Goal: Task Accomplishment & Management: Manage account settings

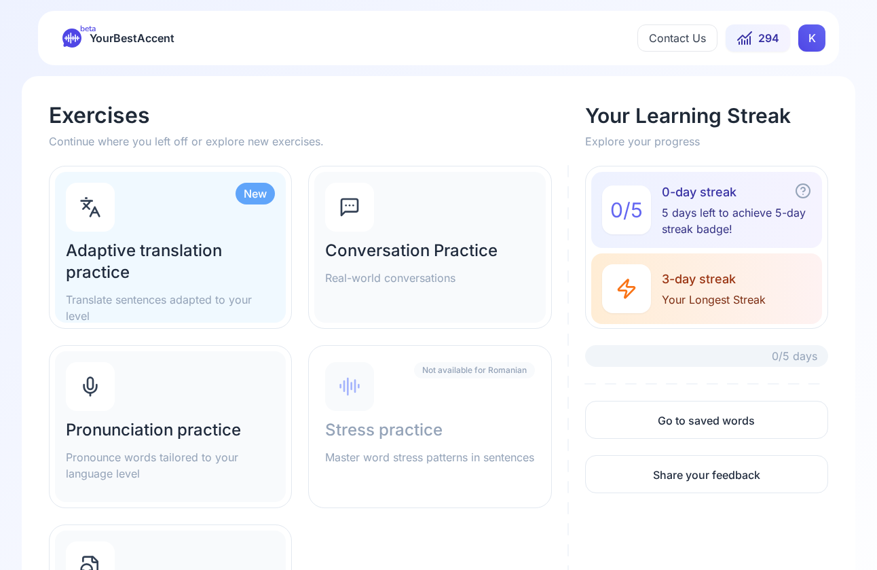
click at [629, 34] on html "beta YourBestAccent Contact Us 294 K Exercises Continue where you left off or e…" at bounding box center [438, 285] width 877 height 570
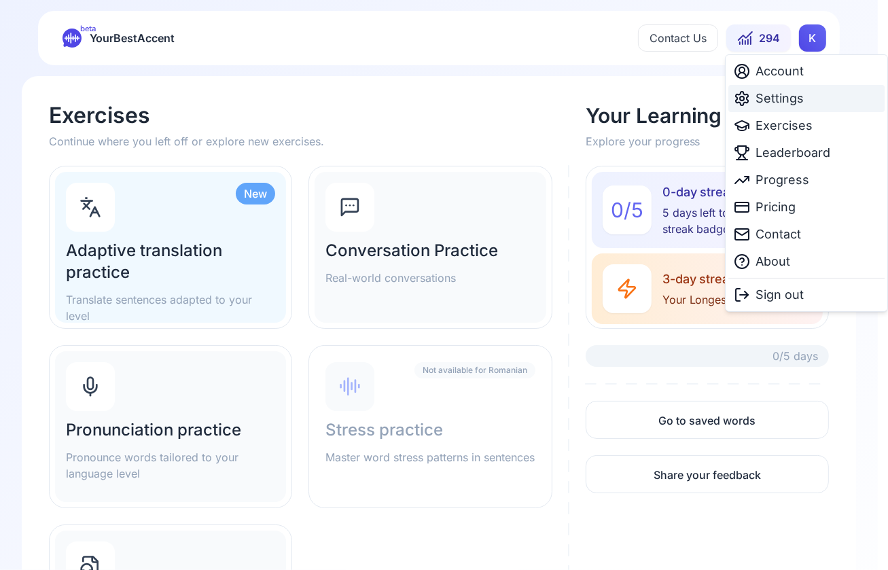
click at [629, 88] on div "Settings" at bounding box center [806, 98] width 156 height 27
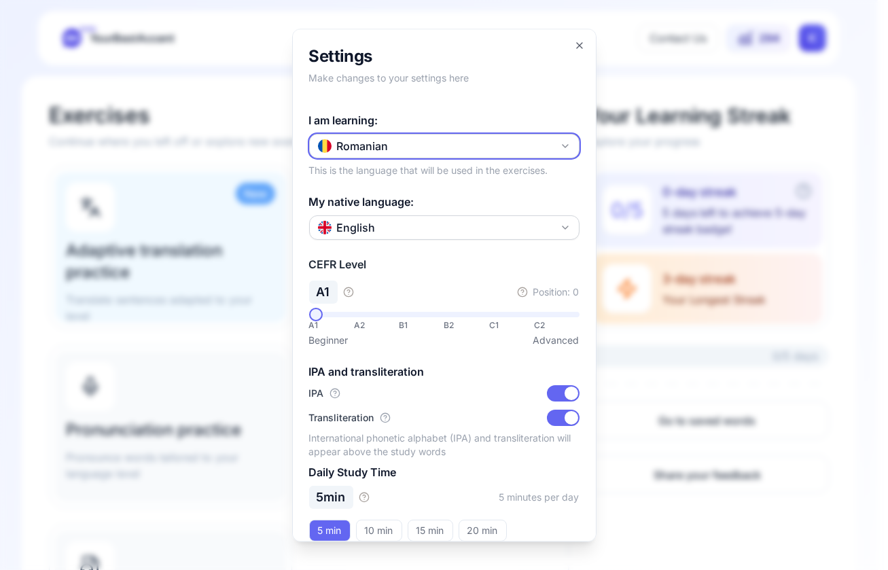
click at [414, 148] on button "Romanian" at bounding box center [444, 146] width 270 height 24
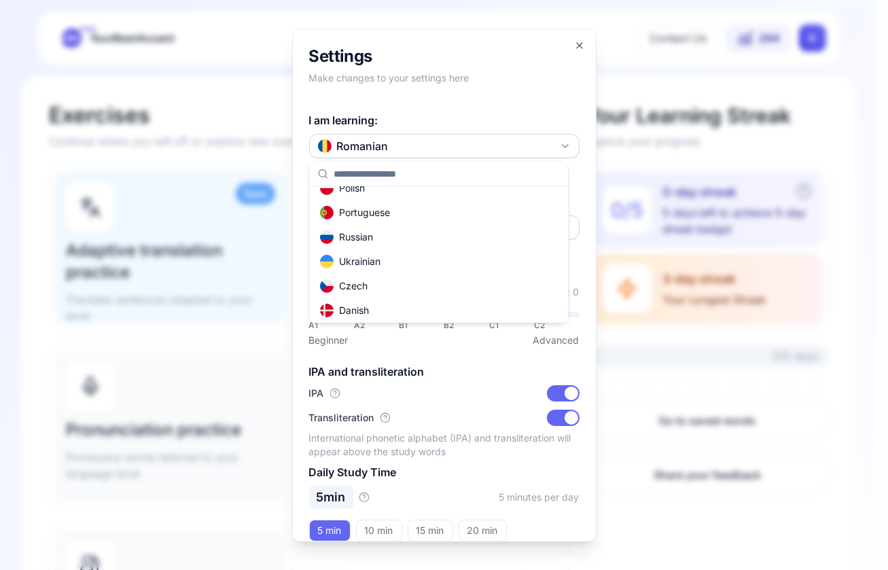
scroll to position [204, 0]
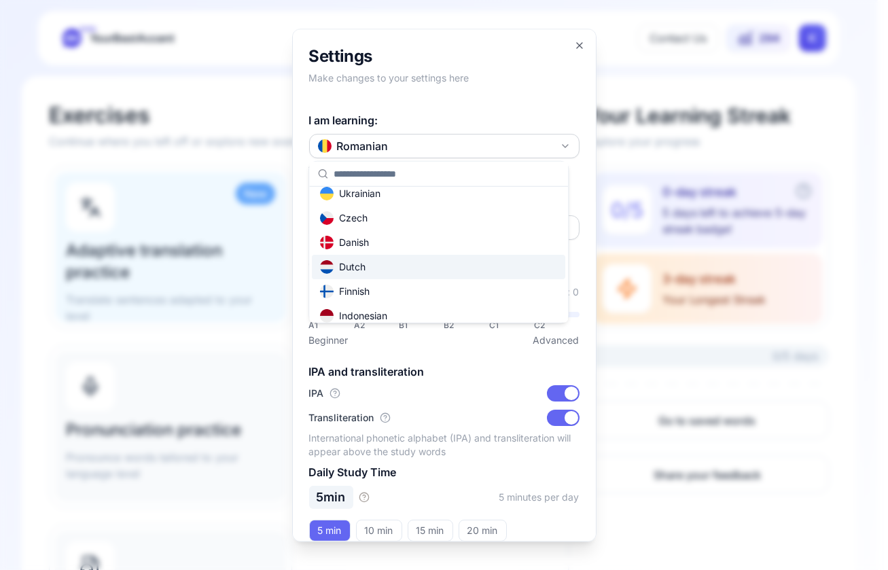
click at [346, 260] on div "Dutch" at bounding box center [342, 267] width 45 height 14
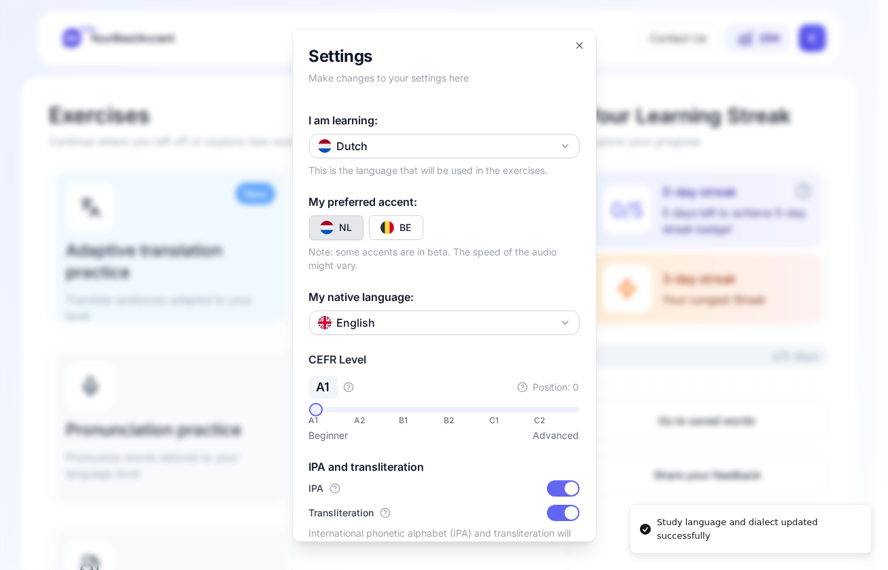
click at [390, 230] on img "Toggle nl-BE" at bounding box center [387, 228] width 14 height 14
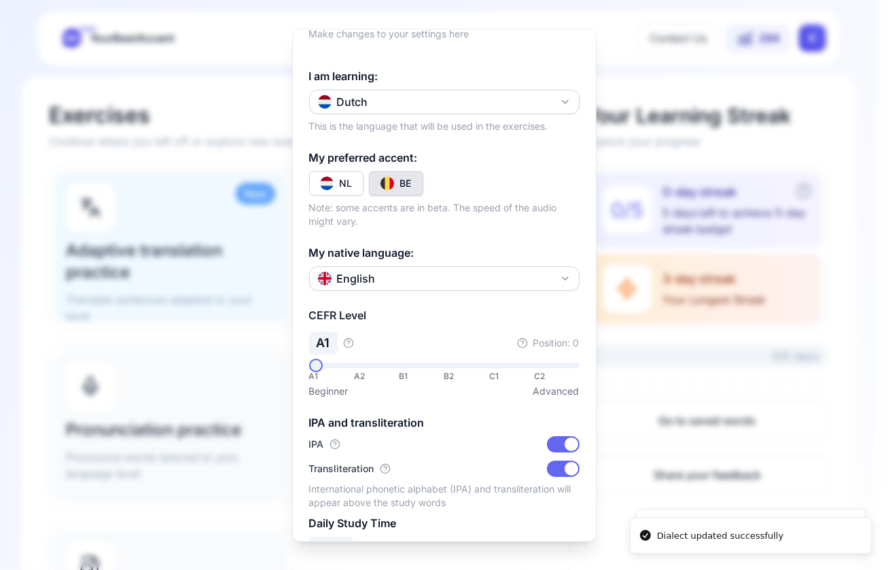
scroll to position [68, 0]
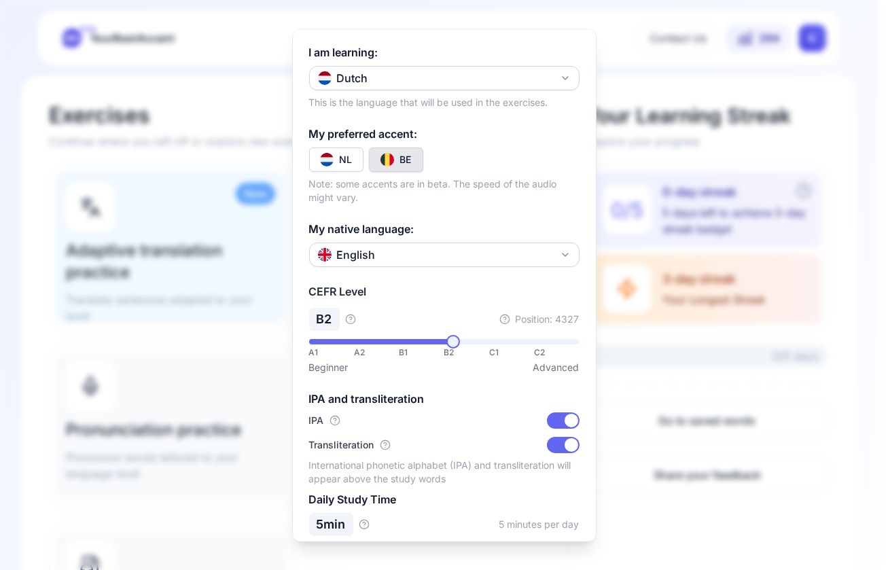
click at [448, 348] on span at bounding box center [453, 342] width 14 height 14
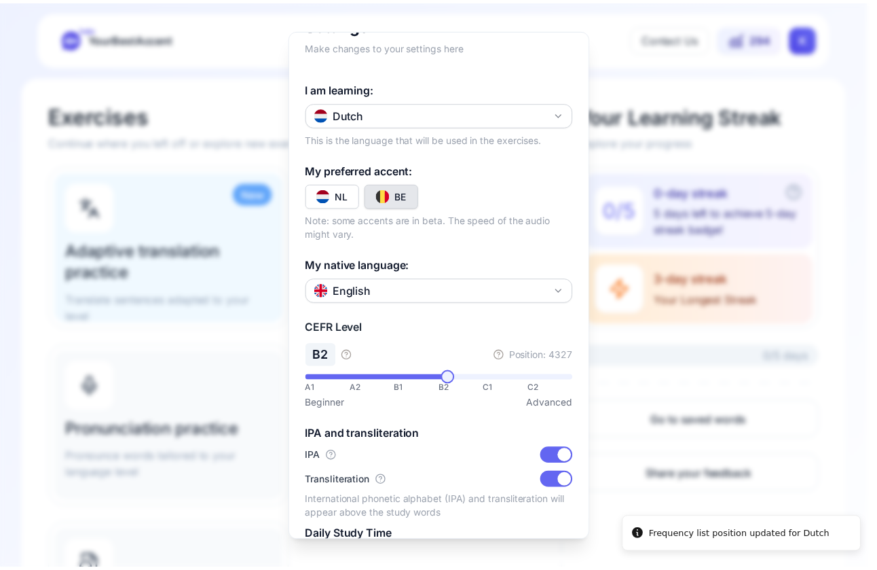
scroll to position [0, 0]
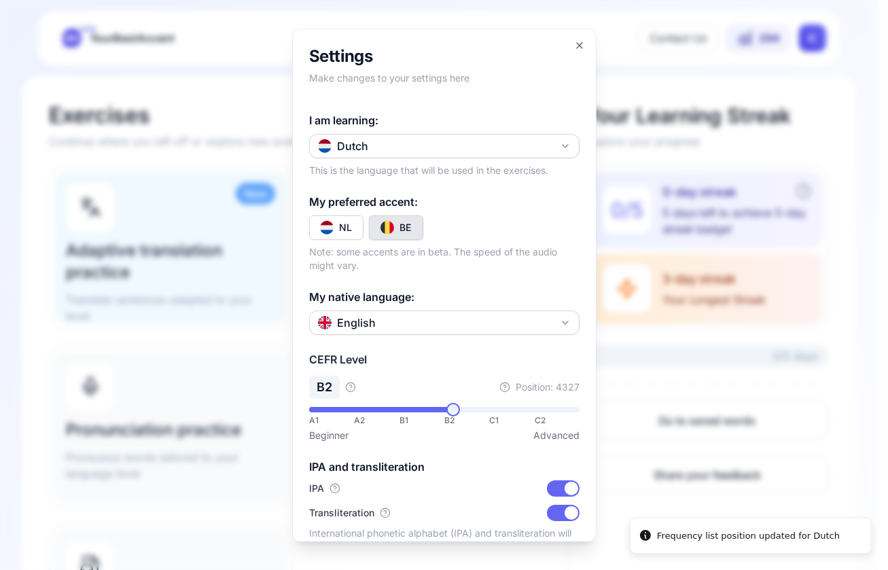
click at [629, 251] on div at bounding box center [444, 285] width 888 height 570
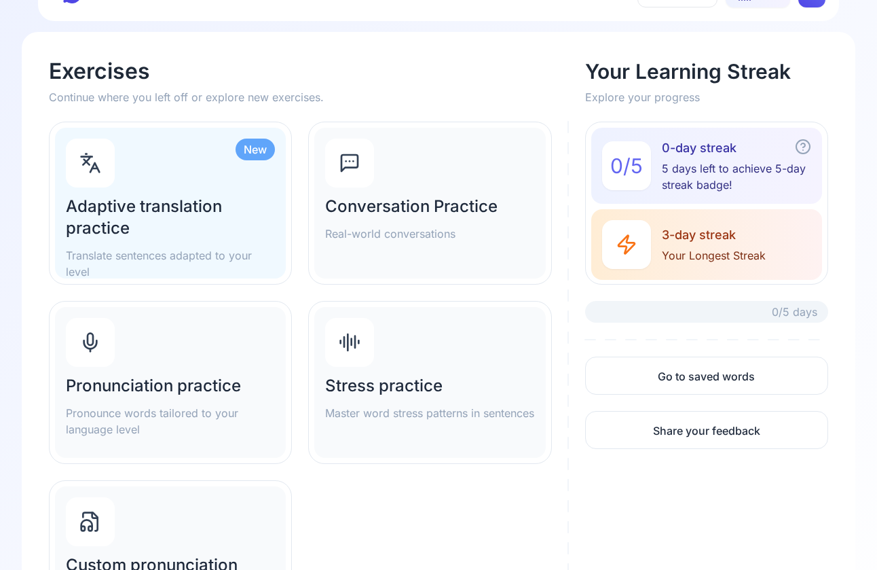
scroll to position [68, 0]
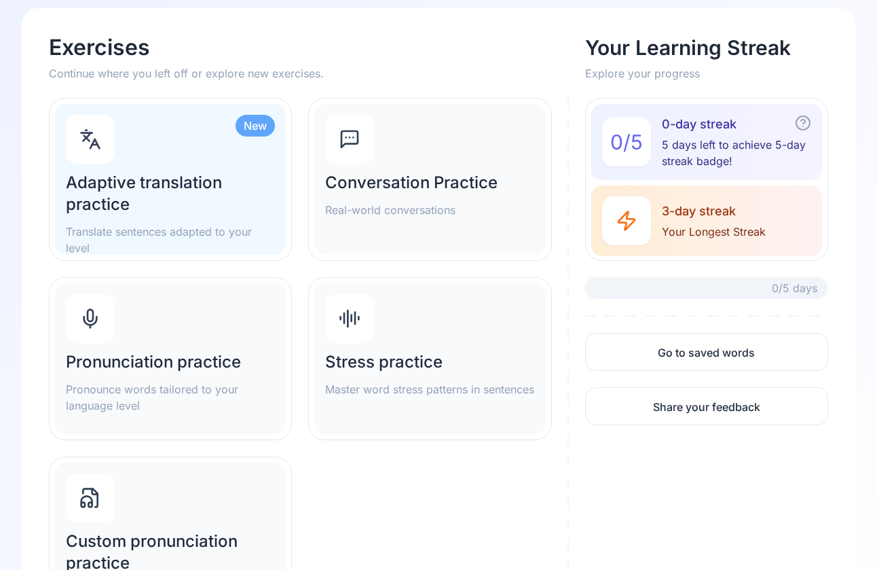
click at [184, 342] on div "Pronunciation practice Pronounce words tailored to your language level" at bounding box center [170, 358] width 231 height 151
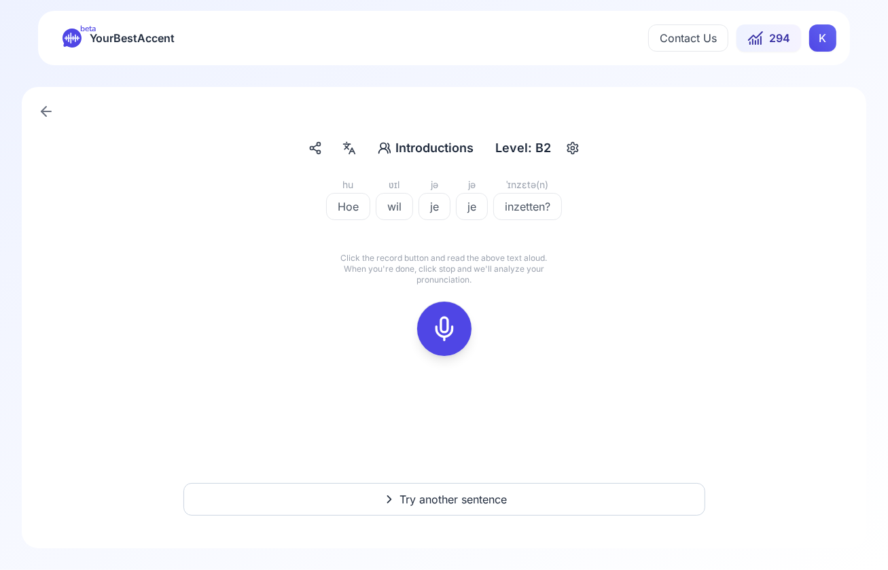
click at [430, 149] on span "Introductions" at bounding box center [434, 148] width 78 height 19
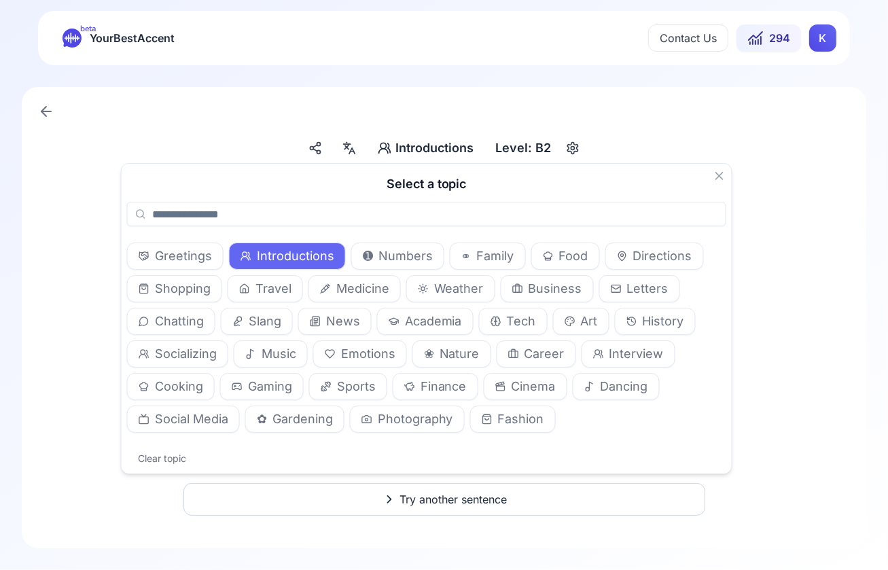
click at [517, 386] on span "Cinema" at bounding box center [533, 386] width 44 height 19
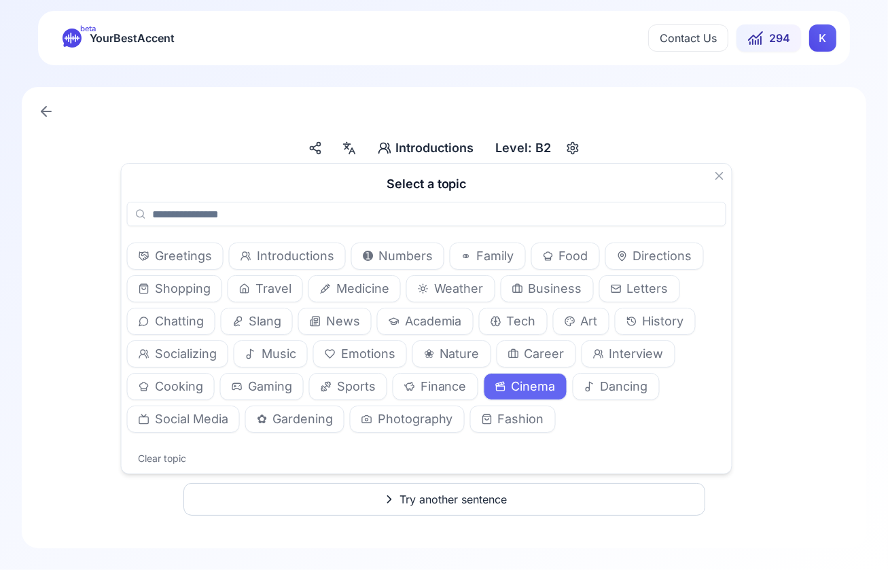
click at [629, 296] on div "hu Hoe ʋɪl wil jə je jə je ˈɪnzɛtə(n) inzetten? Click the record button and rea…" at bounding box center [443, 275] width 779 height 196
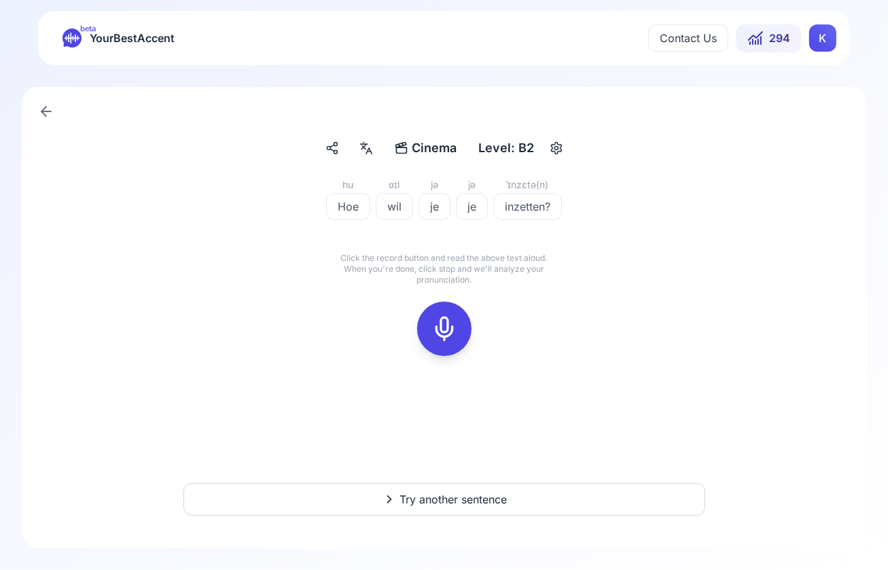
click at [439, 504] on span "Try another sentence" at bounding box center [453, 499] width 107 height 16
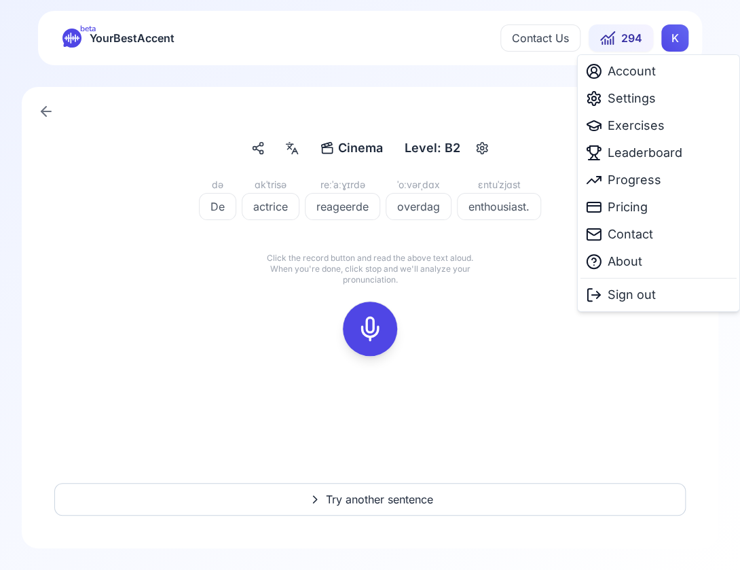
click at [629, 39] on html "beta YourBestAccent Contact Us 294 K Cinema Cinema Level: B2 də De ɑkˈtrisə act…" at bounding box center [370, 285] width 740 height 570
click at [629, 108] on div "Settings" at bounding box center [659, 98] width 156 height 27
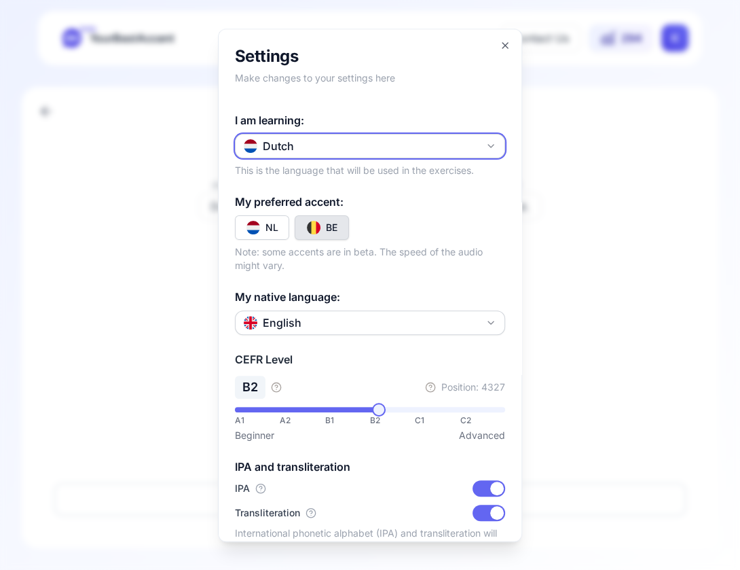
click at [301, 156] on button "Dutch" at bounding box center [370, 146] width 270 height 24
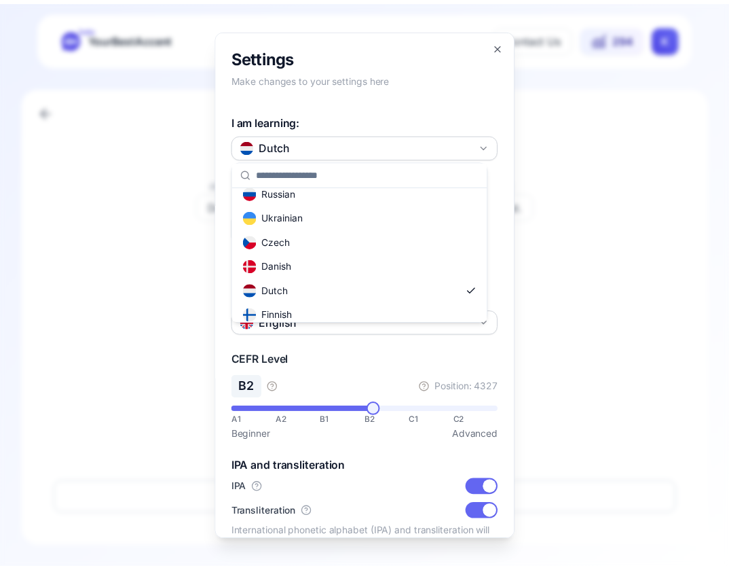
scroll to position [204, 0]
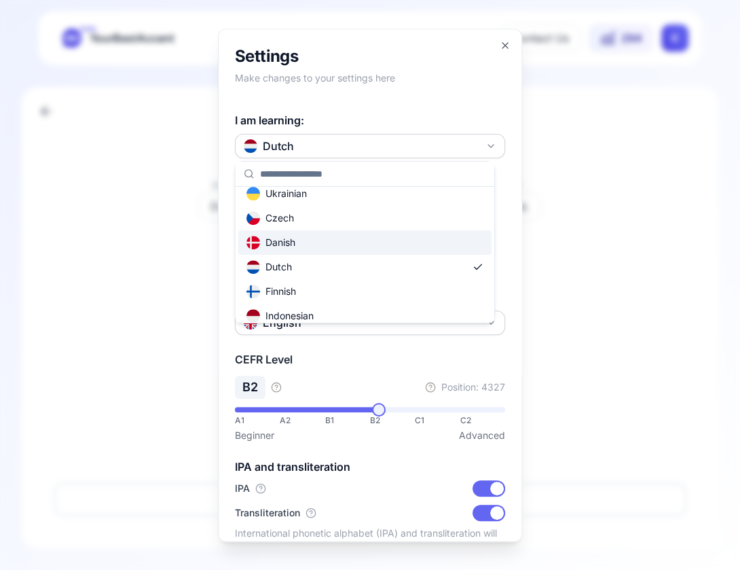
click at [629, 202] on div at bounding box center [370, 285] width 740 height 570
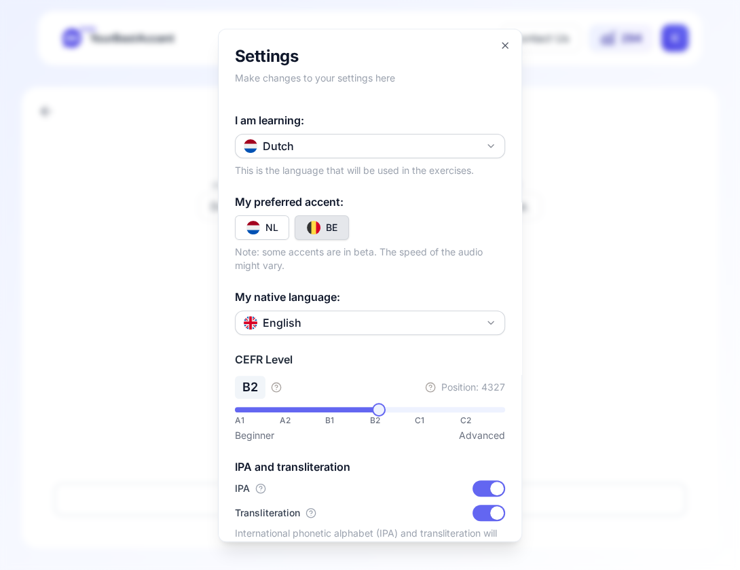
click at [629, 196] on div at bounding box center [370, 285] width 740 height 570
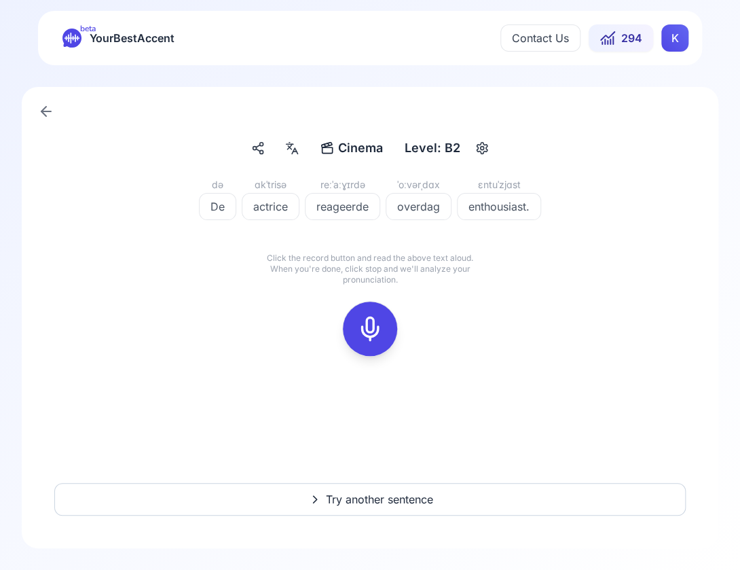
click at [31, 98] on div "Cinema Cinema Level: B2 də [PERSON_NAME] actrice [PERSON_NAME] overdag ɛntuˈzjɑ…" at bounding box center [370, 317] width 697 height 461
click at [629, 41] on div "beta YourBestAccent Contact Us 294 K" at bounding box center [370, 38] width 664 height 54
click at [629, 41] on html "beta YourBestAccent Contact Us 294 K Cinema Cinema Level: B2 də De ɑkˈtrisə act…" at bounding box center [370, 285] width 740 height 570
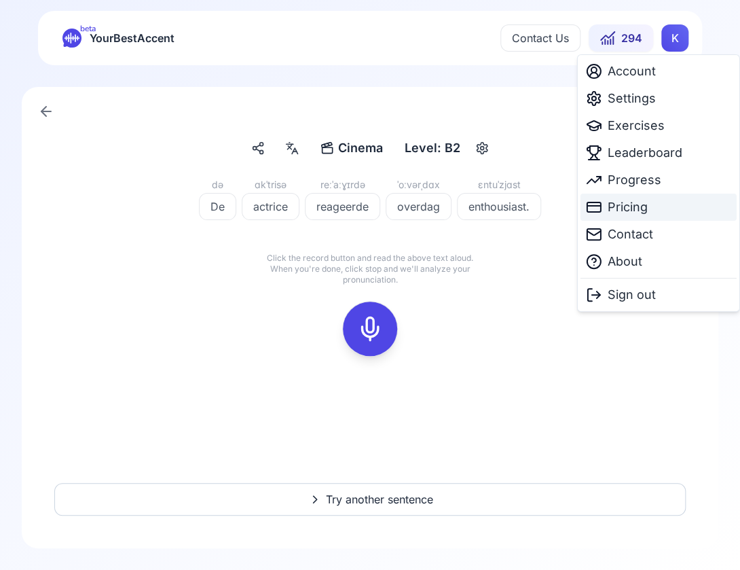
click at [629, 206] on span "Pricing" at bounding box center [628, 207] width 40 height 19
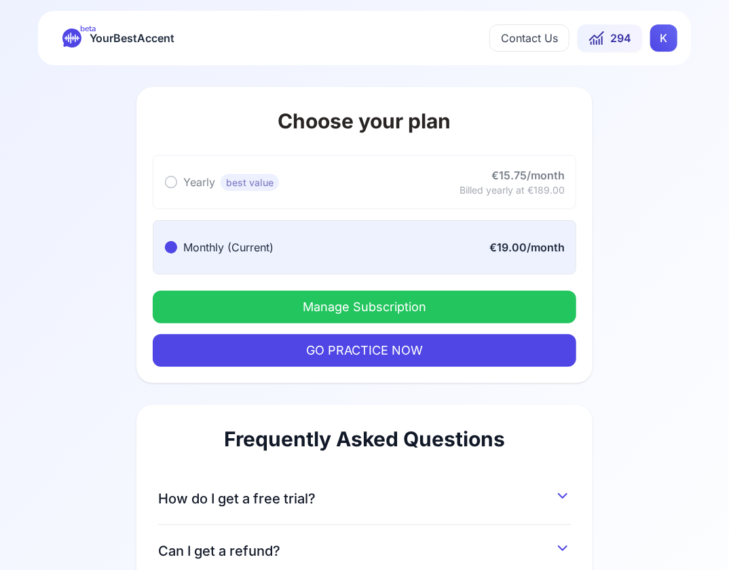
click at [344, 312] on button "Manage Subscription" at bounding box center [365, 307] width 424 height 33
